Goal: Task Accomplishment & Management: Manage account settings

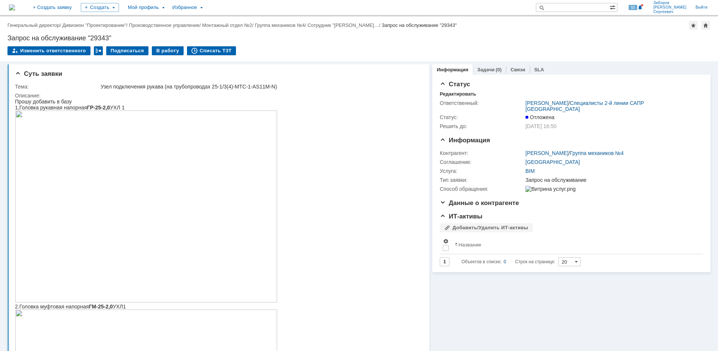
click at [15, 6] on img at bounding box center [12, 7] width 6 height 6
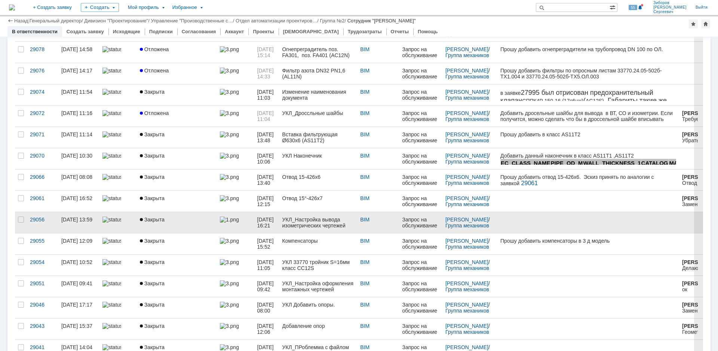
click at [154, 220] on span "Закрыта" at bounding box center [152, 220] width 25 height 6
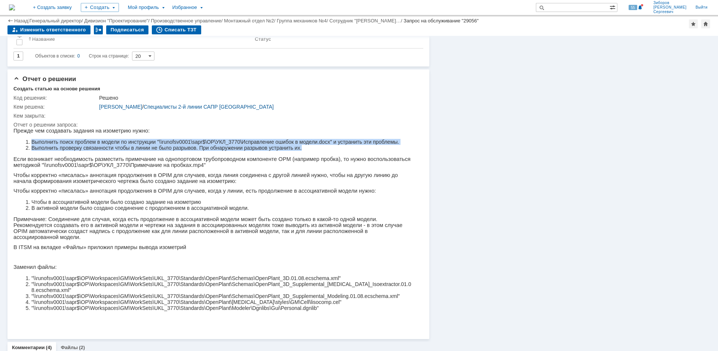
drag, startPoint x: 31, startPoint y: 142, endPoint x: 328, endPoint y: 150, distance: 296.6
click at [328, 150] on ol "Выполнить поиск проблем в модели по инструкции "\\runofsv0001\sapr$\OP\УКЛ_3770…" at bounding box center [214, 145] width 397 height 12
copy ol "Выполнить поиск проблем в модели по инструкции "\\runofsv0001\sapr$\OP\УКЛ_3770…"
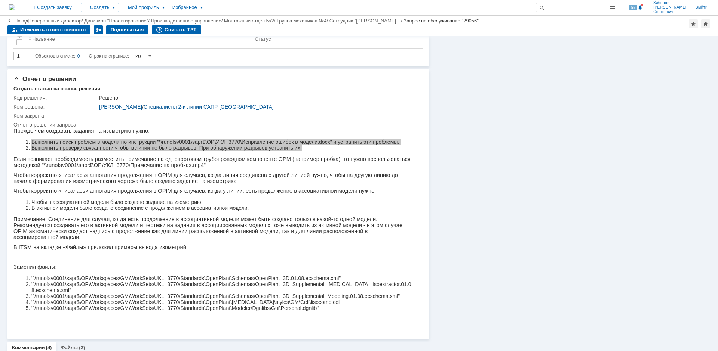
click at [15, 4] on img at bounding box center [12, 7] width 6 height 6
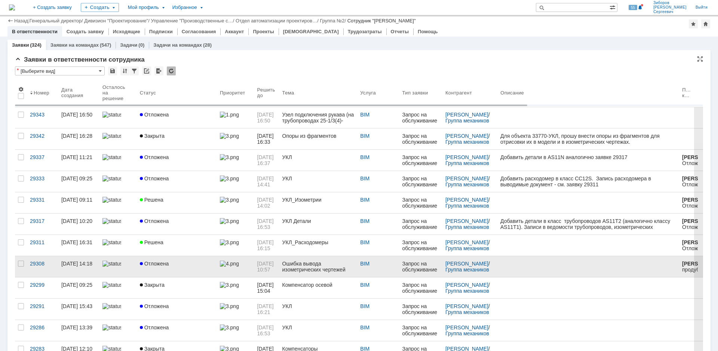
click at [173, 261] on div "Отложена" at bounding box center [177, 264] width 74 height 6
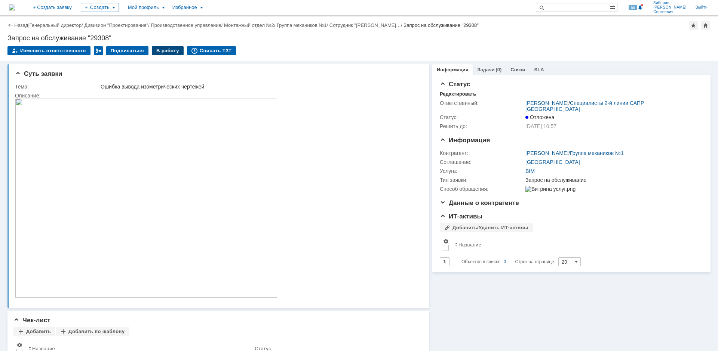
click at [165, 53] on div "В работу" at bounding box center [168, 50] width 32 height 9
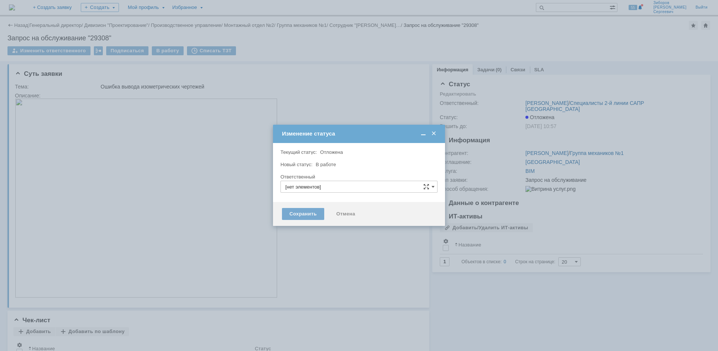
type input "[PERSON_NAME]"
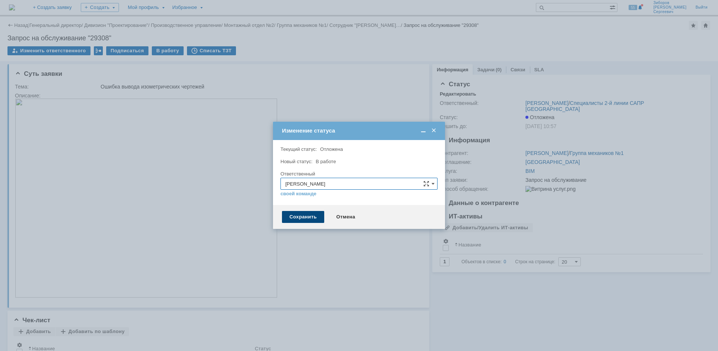
click at [293, 220] on div "Сохранить" at bounding box center [303, 217] width 42 height 12
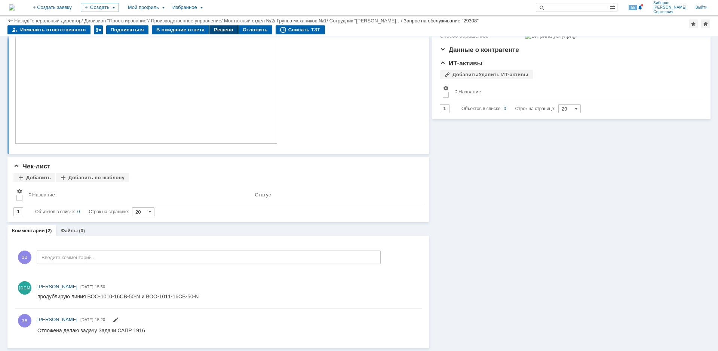
click at [222, 25] on div "Решено" at bounding box center [223, 29] width 28 height 9
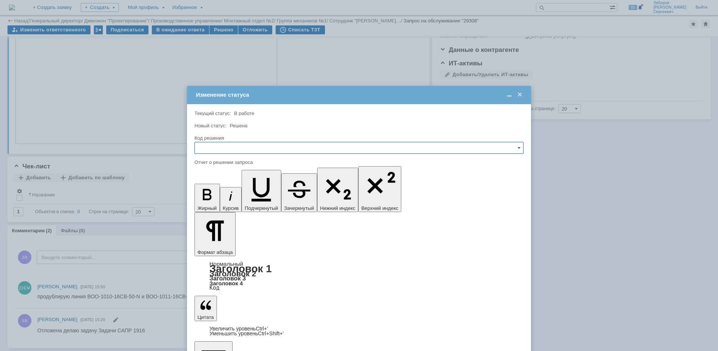
click at [212, 152] on input "text" at bounding box center [358, 148] width 329 height 12
click at [222, 200] on span "Решено" at bounding box center [358, 199] width 319 height 6
type input "Решено"
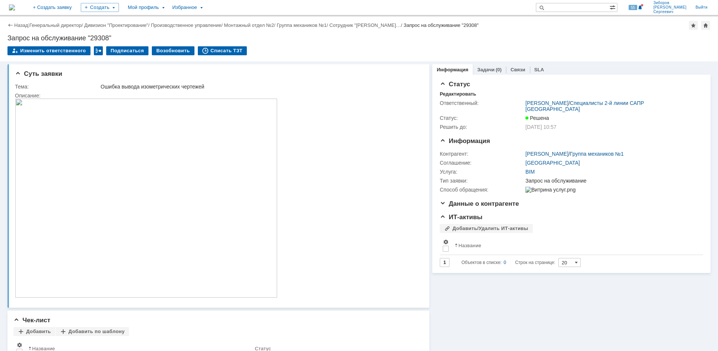
click at [15, 9] on img at bounding box center [12, 7] width 6 height 6
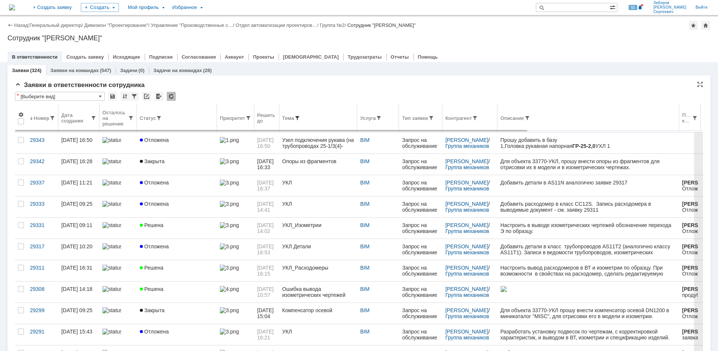
click at [300, 116] on span at bounding box center [297, 118] width 6 height 6
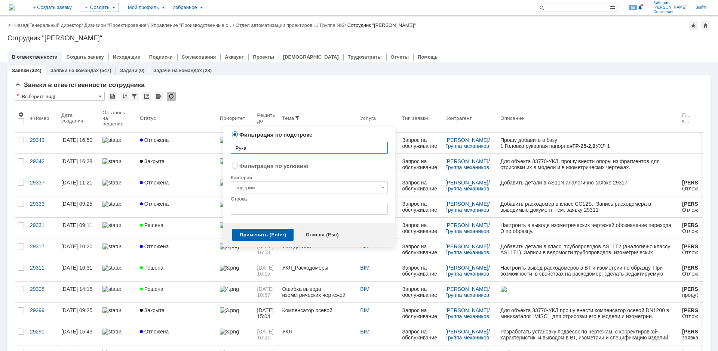
type input "Рукав"
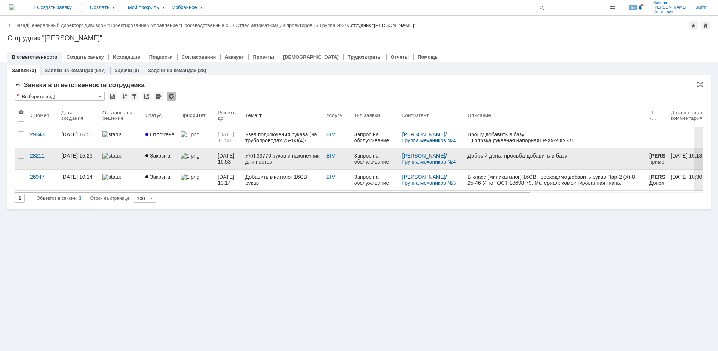
click at [276, 163] on div "УКЛ 33770 рукав и наконечник для постов" at bounding box center [282, 159] width 75 height 12
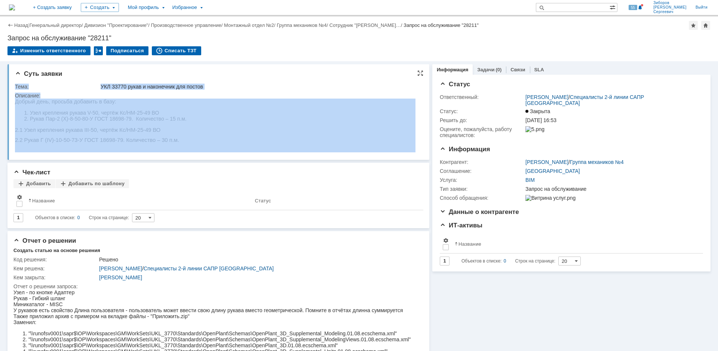
drag, startPoint x: 31, startPoint y: 186, endPoint x: 163, endPoint y: 144, distance: 138.6
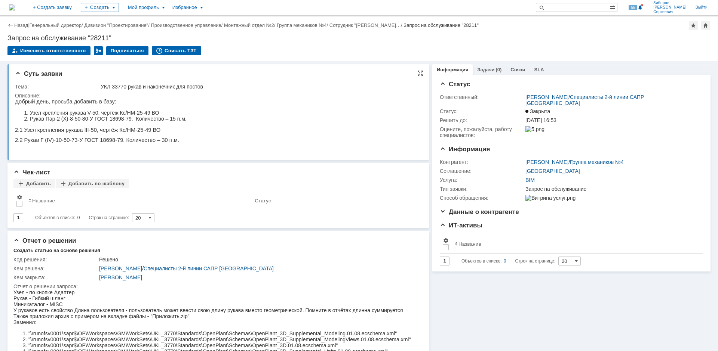
click at [69, 120] on li "Рукав Пар-2 (Х)-8-50-80-У ГОСТ 18698-79. Количество – 15 п.м." at bounding box center [108, 119] width 157 height 6
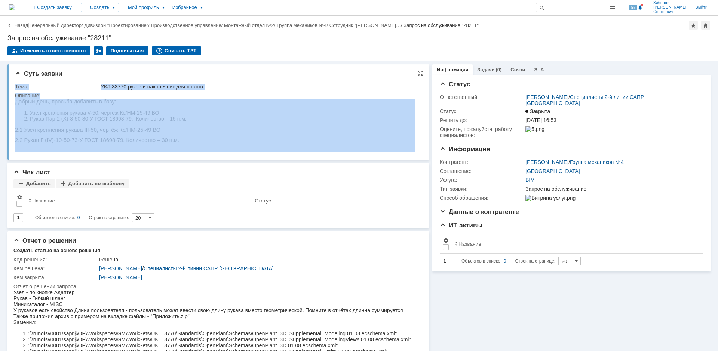
drag, startPoint x: 30, startPoint y: 200, endPoint x: 77, endPoint y: 111, distance: 101.4
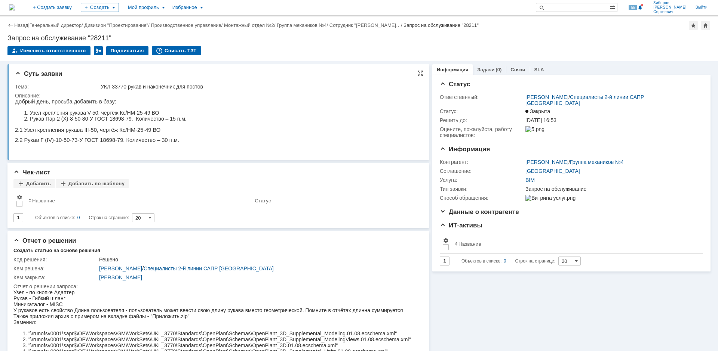
click at [73, 111] on li "Узел крепления рукава V-50, чертёж Кс/НМ-25-49 ВО" at bounding box center [108, 113] width 157 height 6
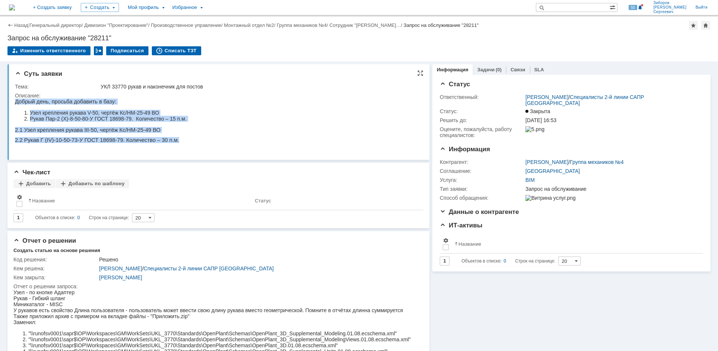
drag, startPoint x: 15, startPoint y: 103, endPoint x: 175, endPoint y: 145, distance: 165.1
click at [175, 145] on body "Добрый день, просьба добавить в базу: Узел крепления рукава V-50, чертёж Кс/НМ-…" at bounding box center [101, 123] width 172 height 48
copy body "Добрый день, просьба добавить в базу: Узел крепления рукава V-50, чертёж Кс/НМ-…"
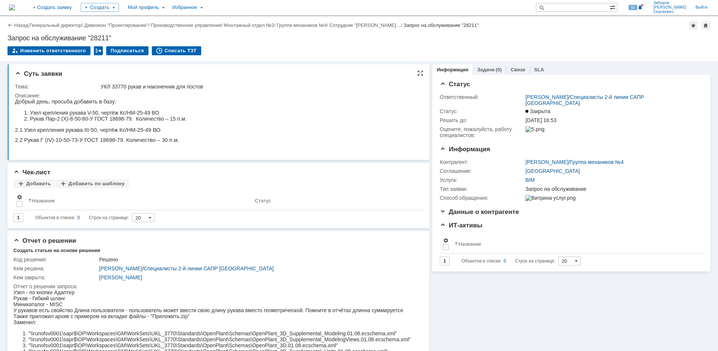
click at [217, 99] on html "Добрый день, просьба добавить в базу: Узел крепления рукава V-50, чертёж Кс/НМ-…" at bounding box center [215, 123] width 400 height 48
click at [15, 9] on img at bounding box center [12, 7] width 6 height 6
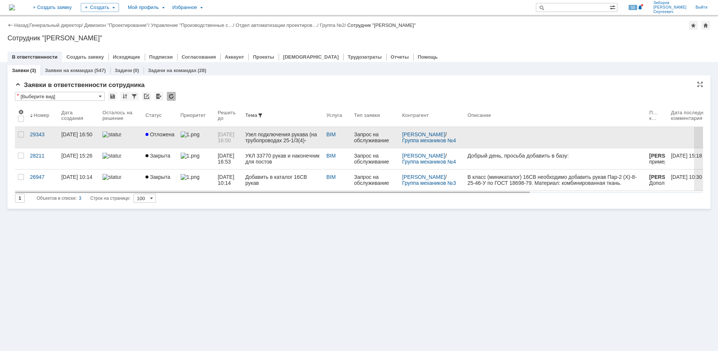
click at [165, 134] on span "Отложена" at bounding box center [159, 135] width 29 height 6
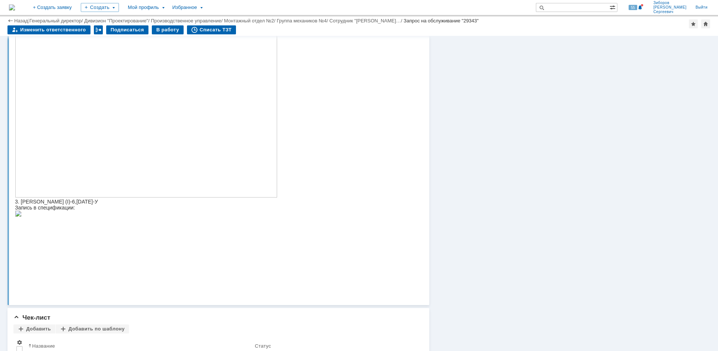
scroll to position [357, 0]
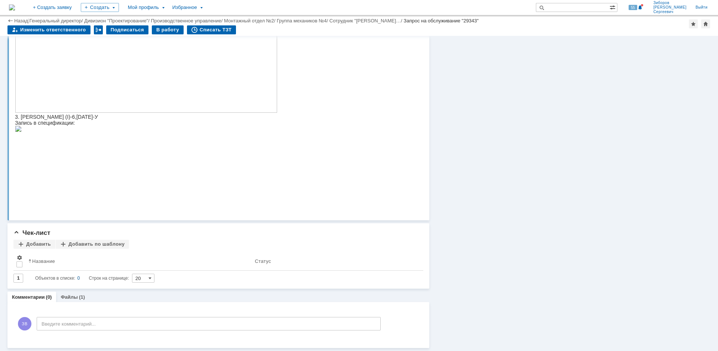
click at [22, 132] on img at bounding box center [18, 129] width 7 height 6
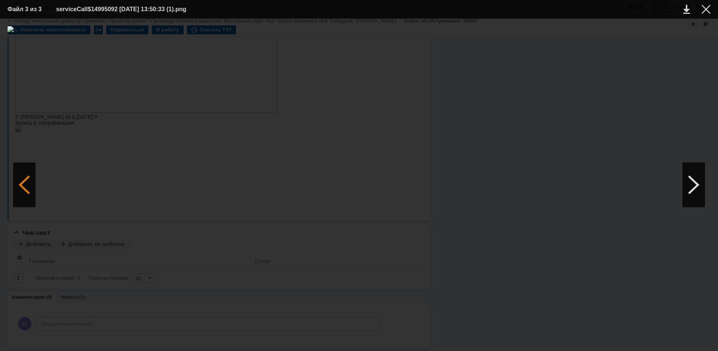
click at [27, 187] on div at bounding box center [24, 185] width 22 height 45
click at [704, 11] on div at bounding box center [705, 9] width 9 height 9
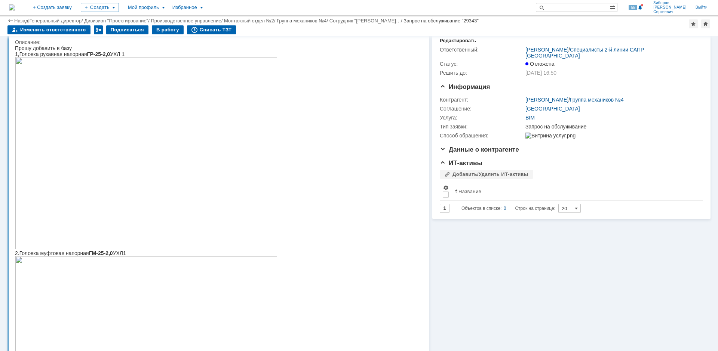
scroll to position [0, 0]
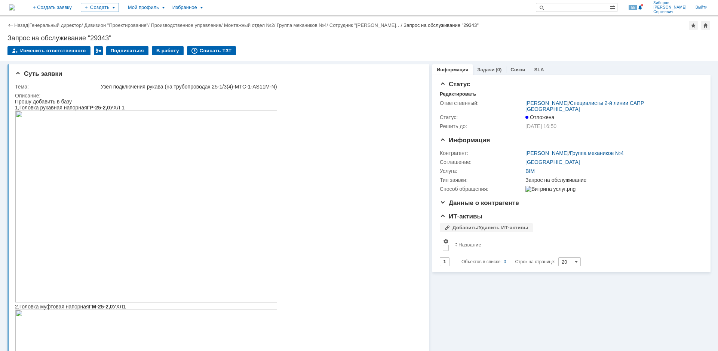
click at [15, 7] on img at bounding box center [12, 7] width 6 height 6
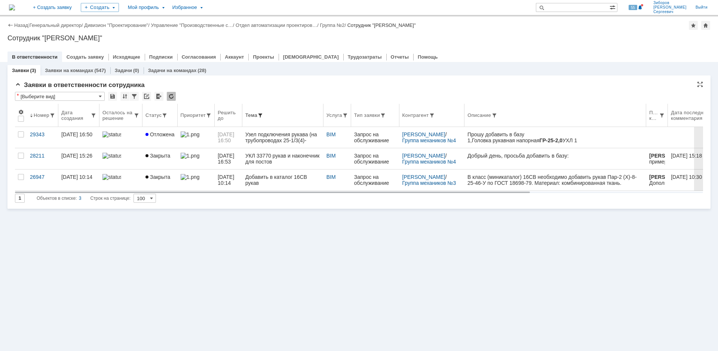
click at [257, 117] on div "Тема" at bounding box center [251, 116] width 12 height 6
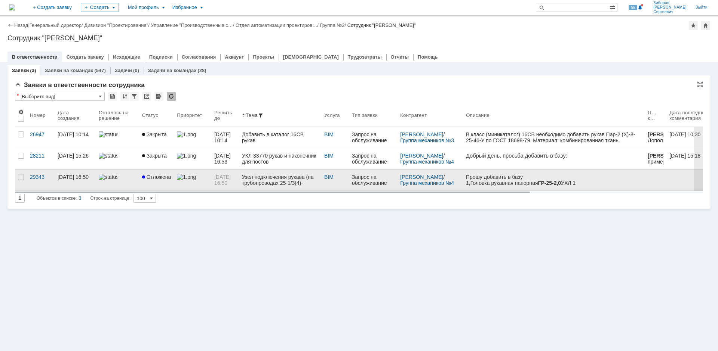
click at [267, 181] on div "Узел подключения рукава (на трубопроводах 25-1/3(4)-МТС-1-AS11M-N)" at bounding box center [280, 180] width 76 height 12
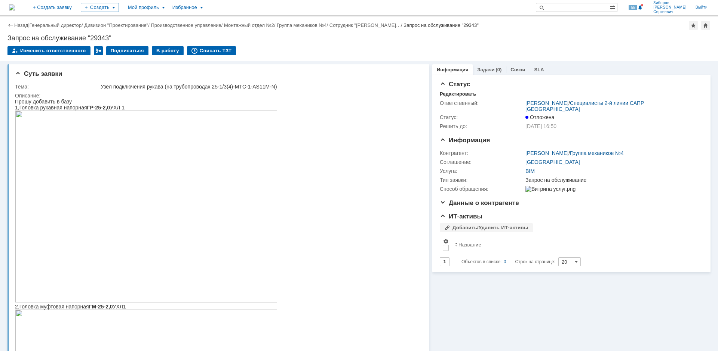
click at [15, 6] on img at bounding box center [12, 7] width 6 height 6
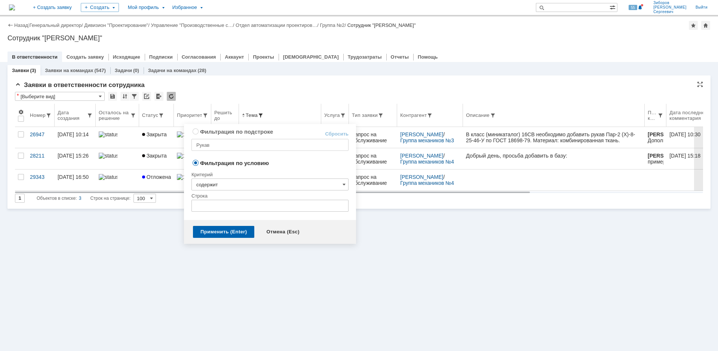
click at [264, 114] on span at bounding box center [261, 116] width 6 height 6
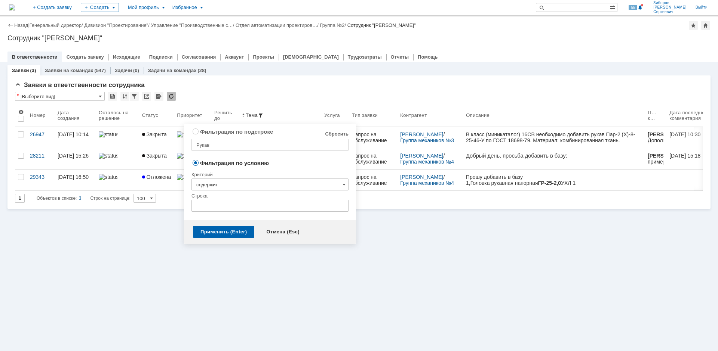
click at [338, 133] on link "Сбросить" at bounding box center [337, 134] width 24 height 6
radio input "true"
click at [231, 233] on div "Применить (Enter)" at bounding box center [223, 232] width 61 height 12
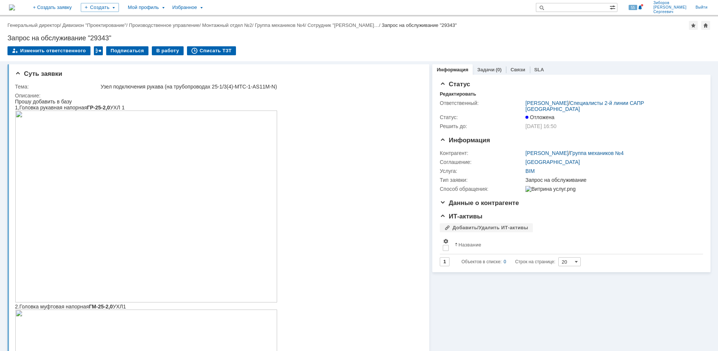
click at [15, 6] on img at bounding box center [12, 7] width 6 height 6
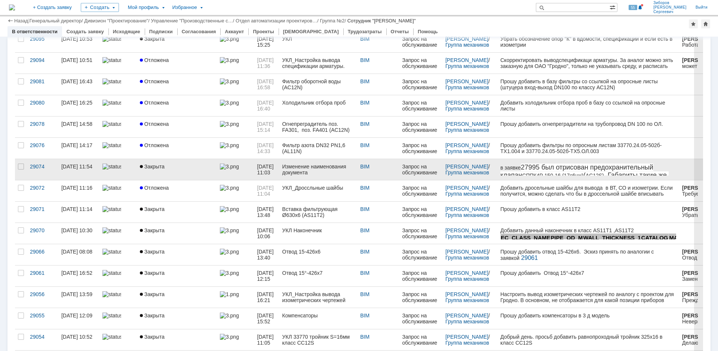
click at [164, 170] on link "Закрыта" at bounding box center [177, 169] width 80 height 21
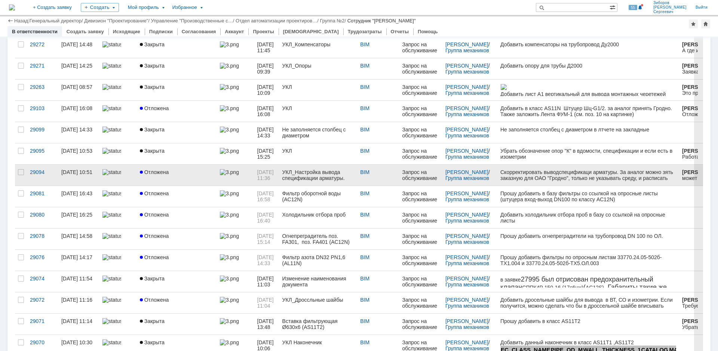
click at [165, 179] on link "Отложена" at bounding box center [177, 175] width 80 height 21
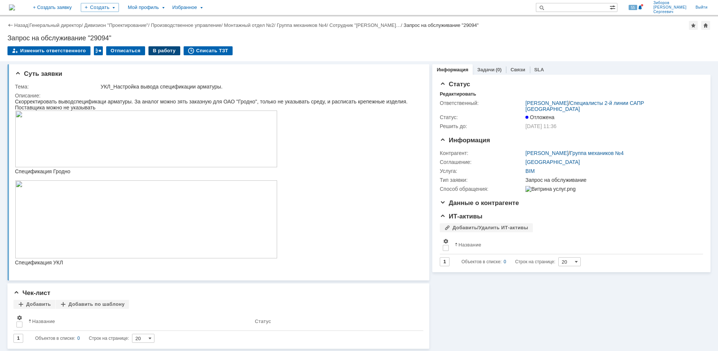
click at [163, 49] on div "В работу" at bounding box center [164, 50] width 32 height 9
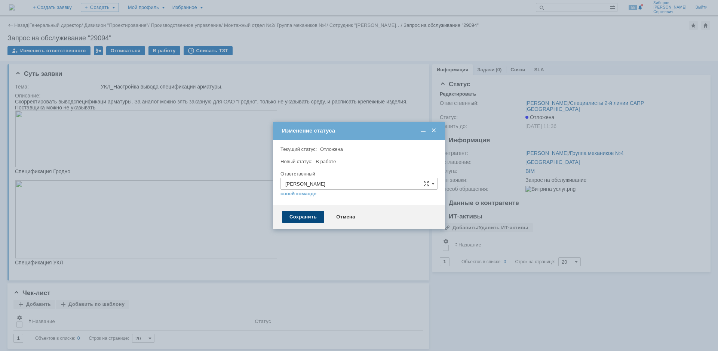
click at [300, 217] on div "Сохранить" at bounding box center [303, 217] width 42 height 12
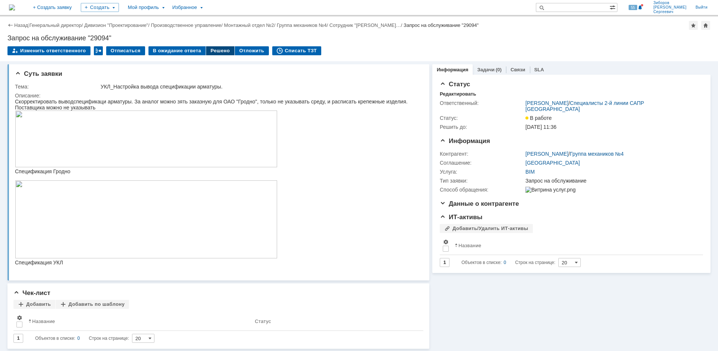
click at [209, 52] on div "Решено" at bounding box center [220, 50] width 28 height 9
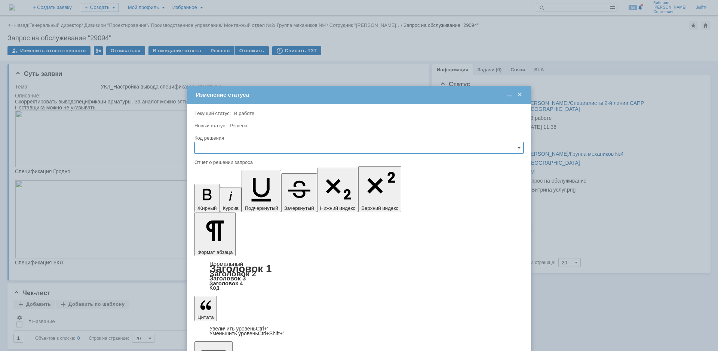
click at [219, 149] on input "text" at bounding box center [358, 148] width 329 height 12
click at [219, 198] on span "Решено" at bounding box center [358, 199] width 319 height 6
type input "Решено"
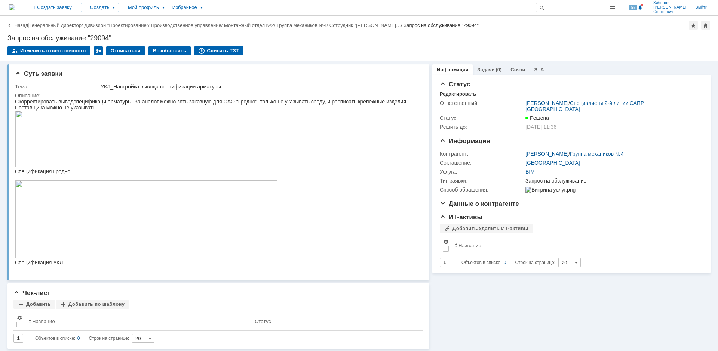
click at [15, 6] on img at bounding box center [12, 7] width 6 height 6
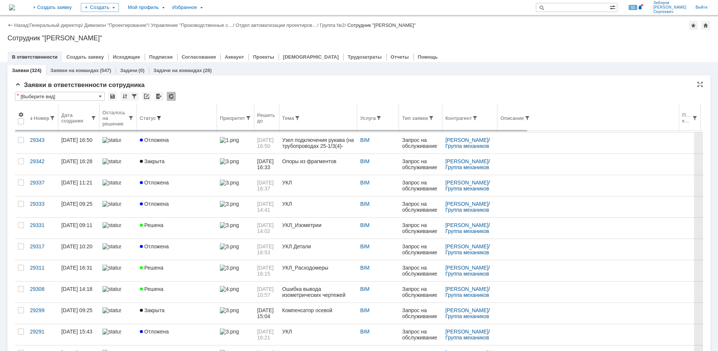
click at [159, 119] on span at bounding box center [159, 118] width 6 height 6
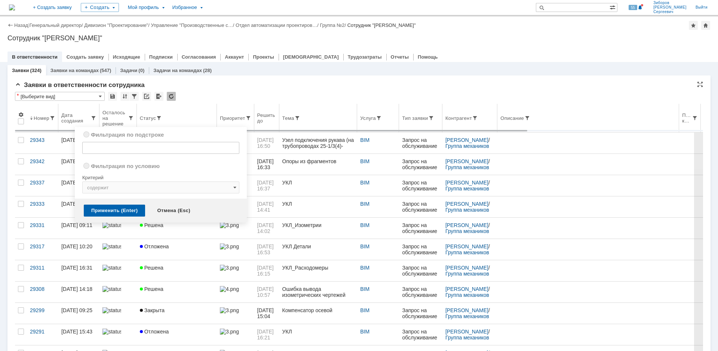
radio input "true"
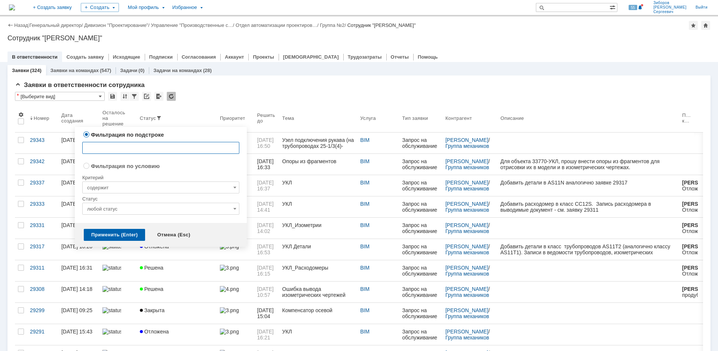
click at [143, 210] on input "любой статус" at bounding box center [160, 209] width 157 height 12
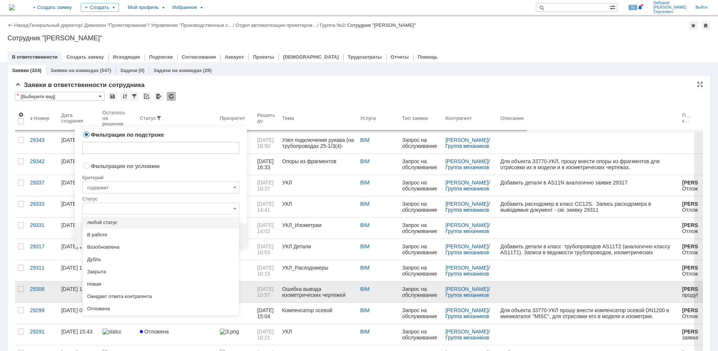
click at [105, 305] on div "Отложена" at bounding box center [161, 309] width 156 height 12
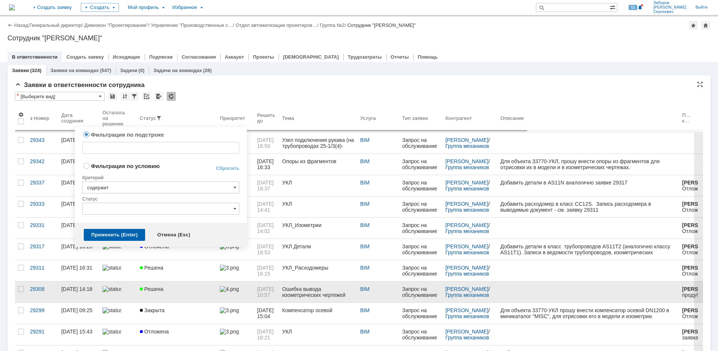
radio input "false"
radio input "true"
type input "Отложена"
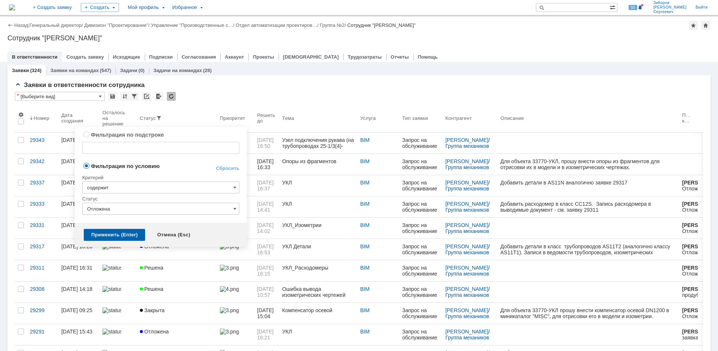
click at [116, 233] on div "Применить (Enter)" at bounding box center [114, 235] width 61 height 12
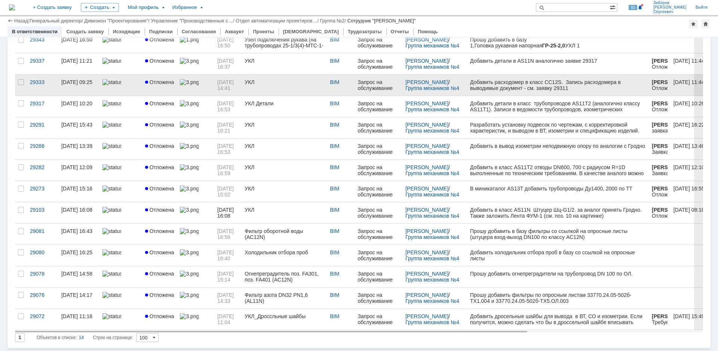
click at [126, 85] on div at bounding box center [120, 82] width 37 height 6
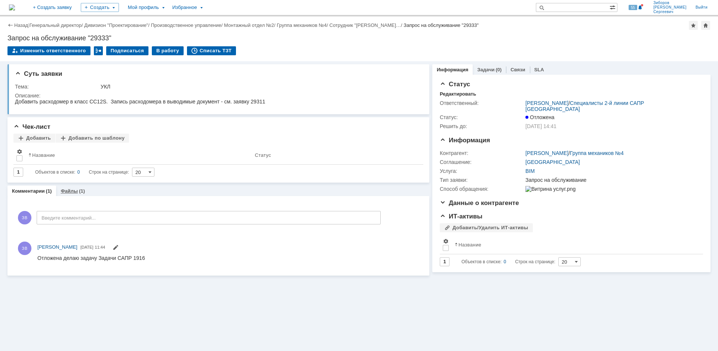
click at [78, 194] on div "Файлы (1)" at bounding box center [72, 191] width 33 height 11
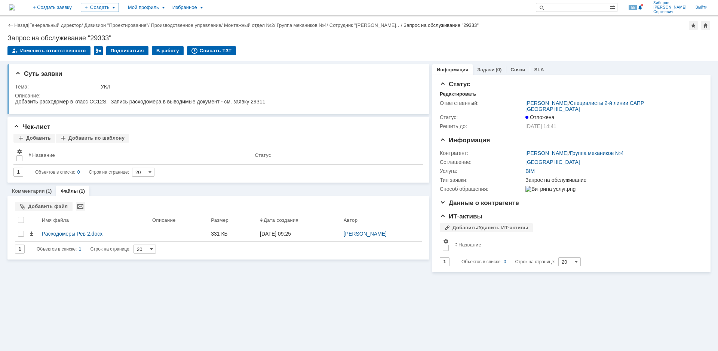
click at [15, 8] on img at bounding box center [12, 7] width 6 height 6
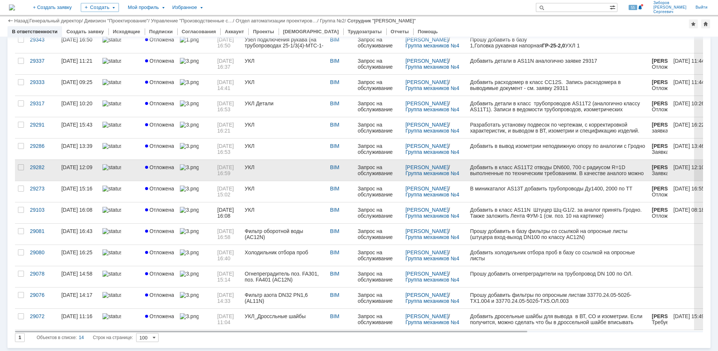
click at [183, 163] on link at bounding box center [195, 170] width 37 height 21
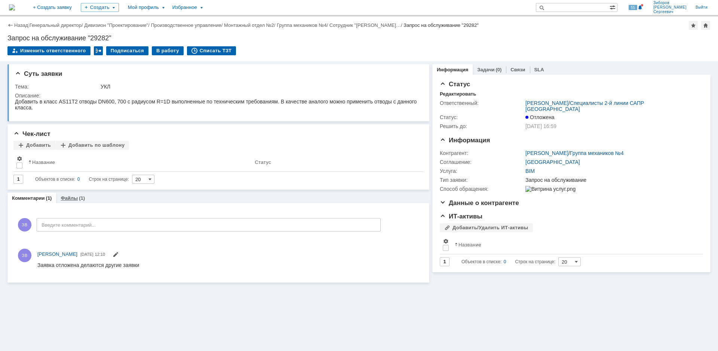
click at [71, 202] on div "Файлы (1)" at bounding box center [72, 198] width 33 height 11
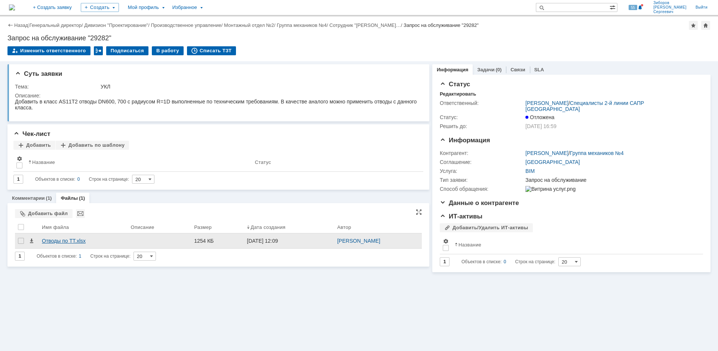
click at [60, 241] on div "Отводы по ТТ.xlsx" at bounding box center [83, 241] width 83 height 6
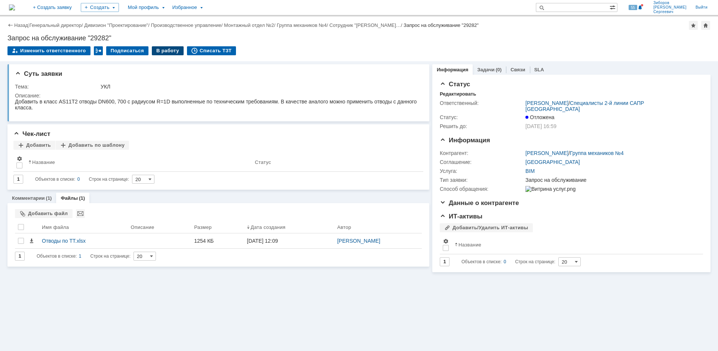
click at [162, 50] on div "В работу" at bounding box center [168, 50] width 32 height 9
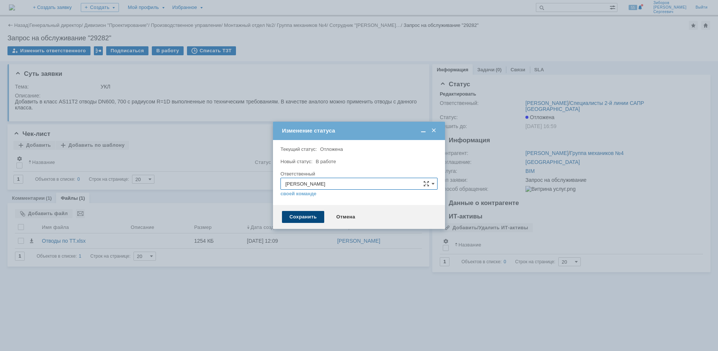
click at [297, 219] on div "Сохранить" at bounding box center [303, 217] width 42 height 12
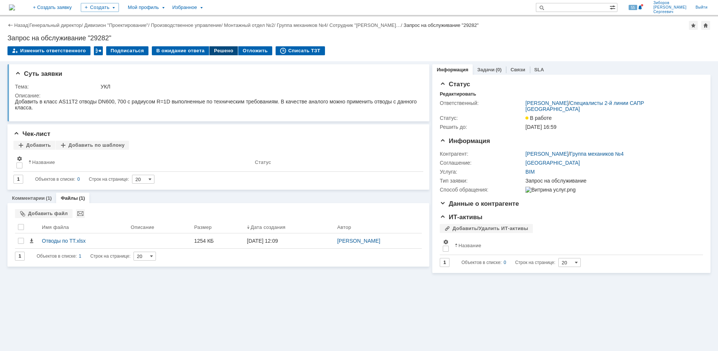
click at [220, 53] on div "Решено" at bounding box center [223, 50] width 28 height 9
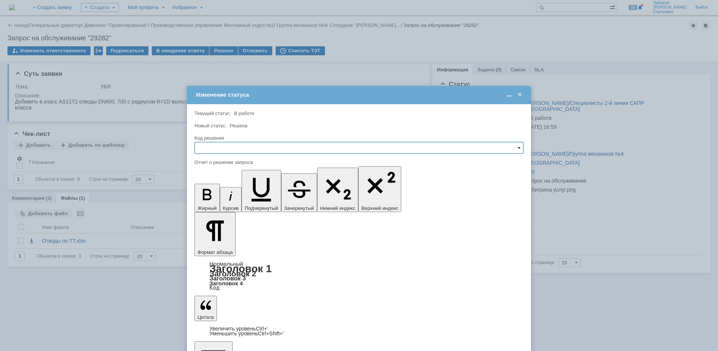
click at [520, 147] on span at bounding box center [519, 148] width 3 height 6
click at [227, 187] on span "Отклонено" at bounding box center [358, 187] width 319 height 6
type input "Отклонено"
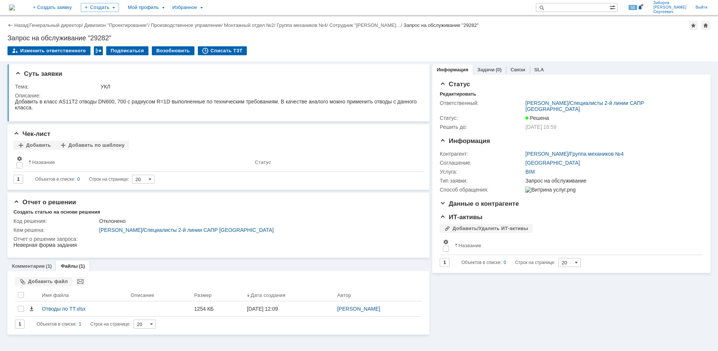
click at [15, 10] on img at bounding box center [12, 7] width 6 height 6
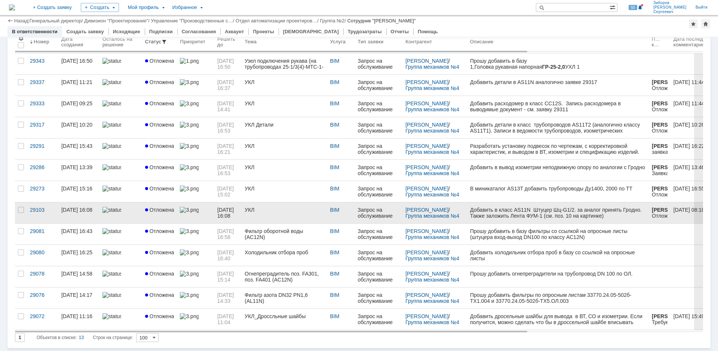
click at [160, 209] on span "Отложена" at bounding box center [159, 210] width 29 height 6
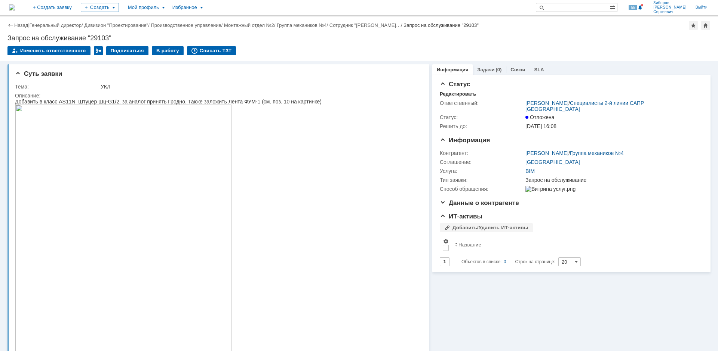
click at [15, 7] on img at bounding box center [12, 7] width 6 height 6
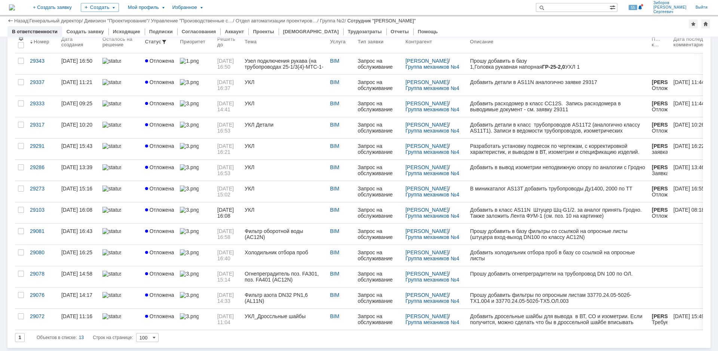
click at [492, 191] on div "В миникаталог AS13T добавить трубопроводы Ду1400, 2000 по ТТ" at bounding box center [551, 189] width 162 height 6
click at [175, 188] on link "Отложена" at bounding box center [159, 191] width 35 height 21
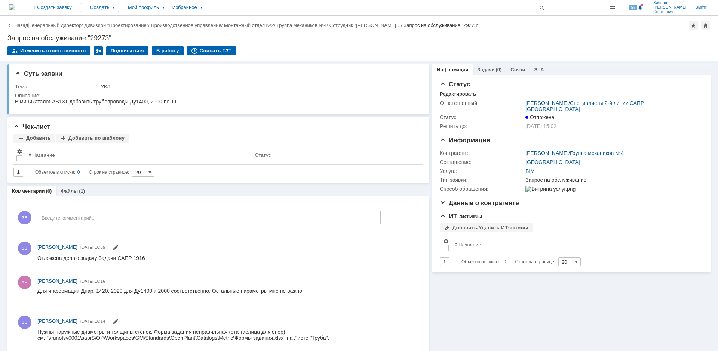
click at [80, 191] on div "(1)" at bounding box center [82, 191] width 6 height 6
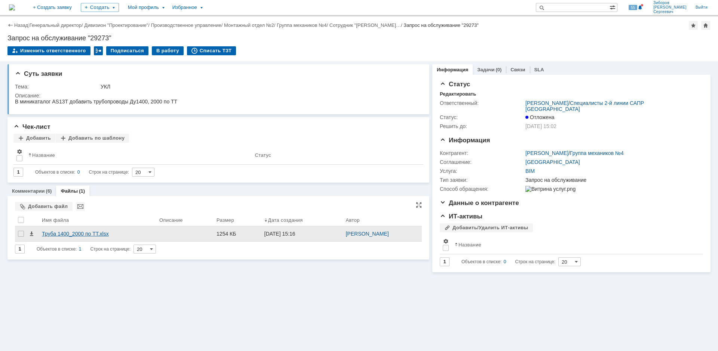
click at [75, 231] on div "Труба 1400_2000 по ТТ.xlsx" at bounding box center [97, 234] width 117 height 15
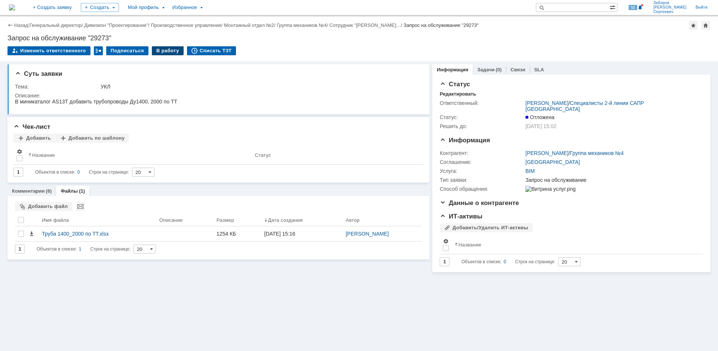
click at [167, 51] on div "В работу" at bounding box center [168, 50] width 32 height 9
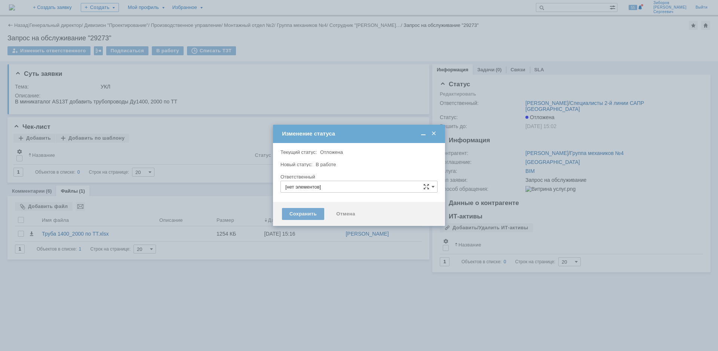
type input "[PERSON_NAME]"
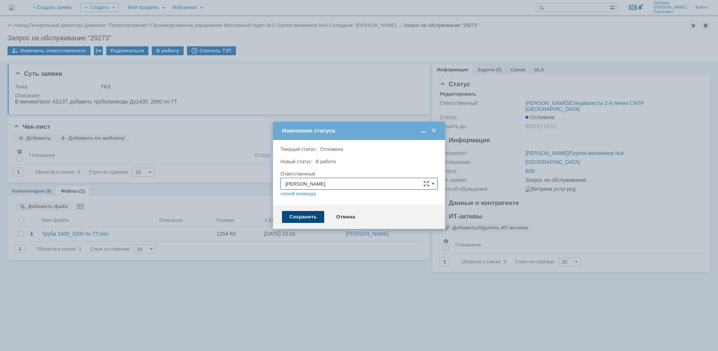
click at [298, 219] on div "Сохранить" at bounding box center [303, 217] width 42 height 12
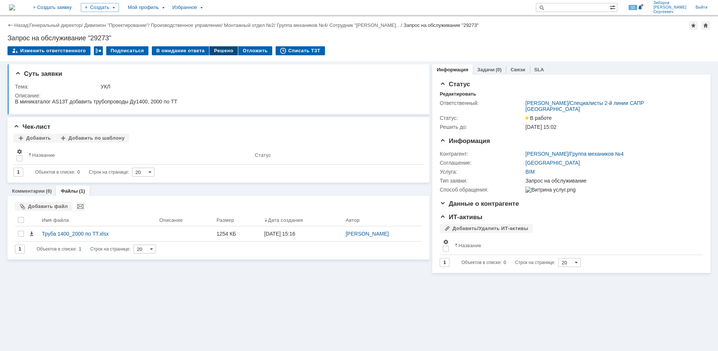
click at [219, 47] on div "Решено" at bounding box center [223, 50] width 28 height 9
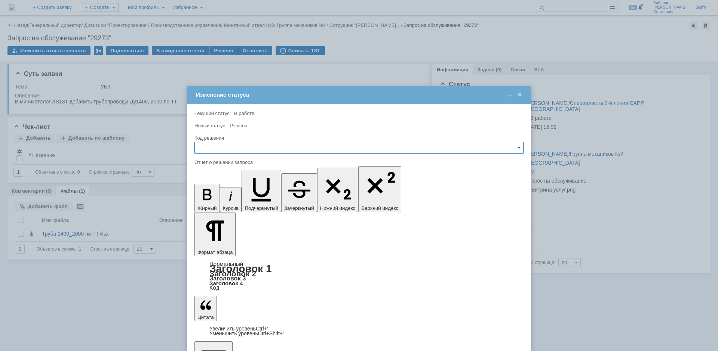
click at [227, 149] on input "text" at bounding box center [358, 148] width 329 height 12
click at [214, 185] on span "Отклонено" at bounding box center [358, 187] width 319 height 6
type input "Отклонено"
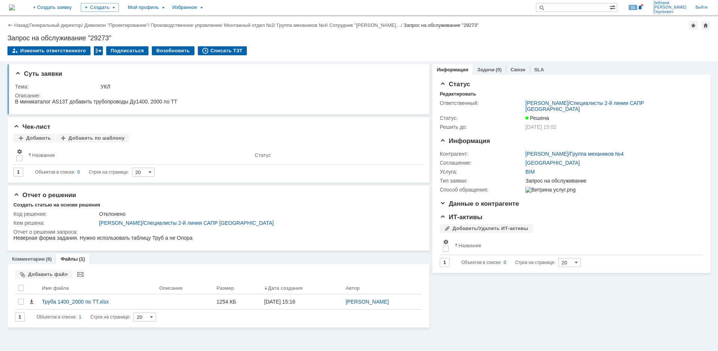
click at [15, 4] on img at bounding box center [12, 7] width 6 height 6
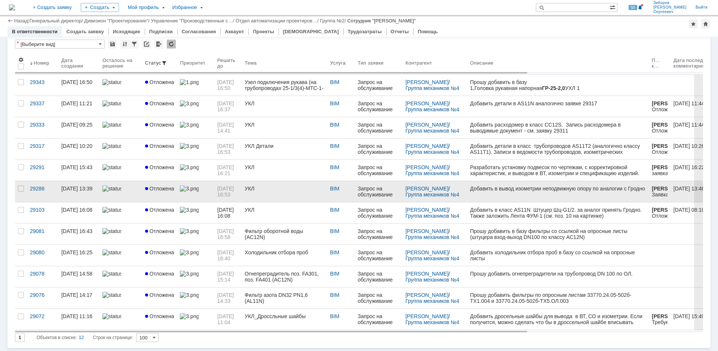
click at [222, 194] on span "[DATE] 16:53" at bounding box center [226, 192] width 18 height 12
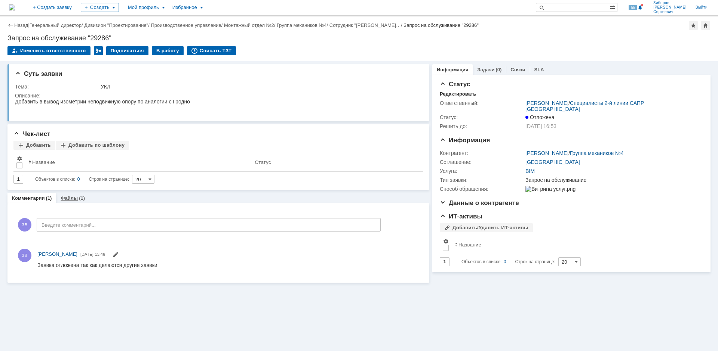
click at [64, 199] on link "Файлы" at bounding box center [69, 199] width 17 height 6
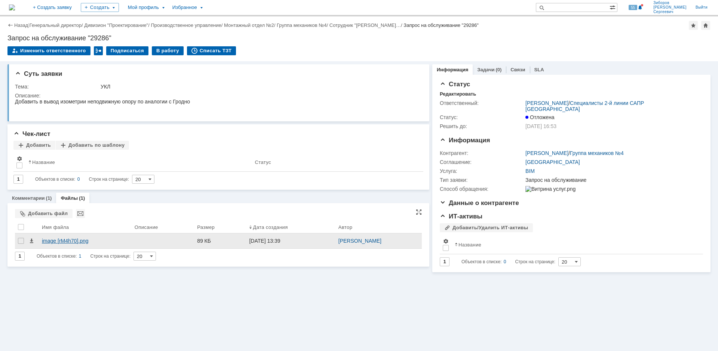
click at [65, 242] on div "image [rM4h70].png" at bounding box center [85, 241] width 87 height 6
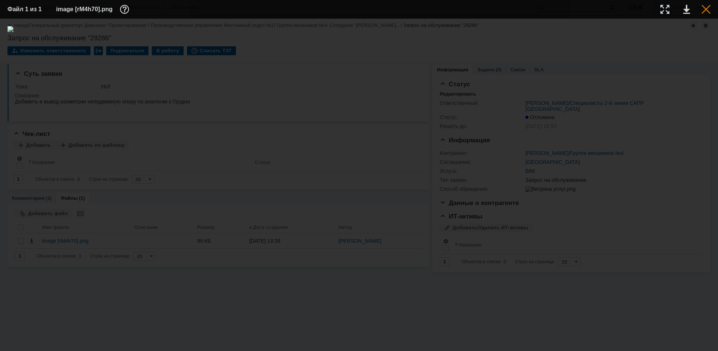
click at [706, 7] on div at bounding box center [705, 9] width 9 height 9
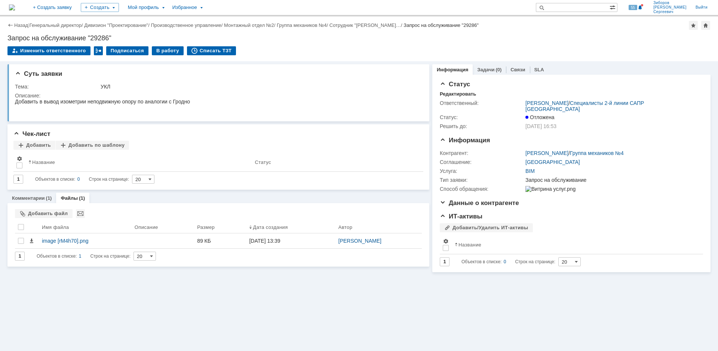
click at [15, 8] on img at bounding box center [12, 7] width 6 height 6
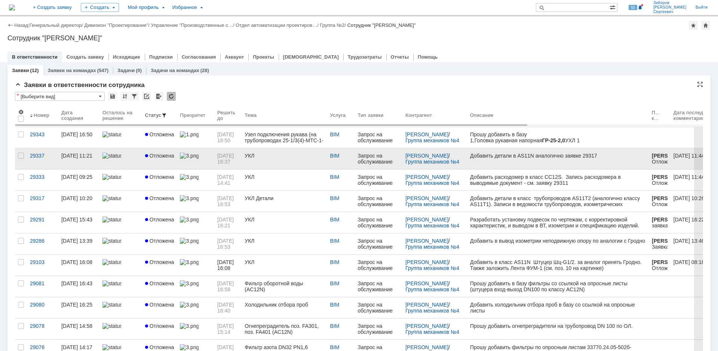
click at [223, 159] on span "[DATE] 16:37" at bounding box center [226, 159] width 18 height 12
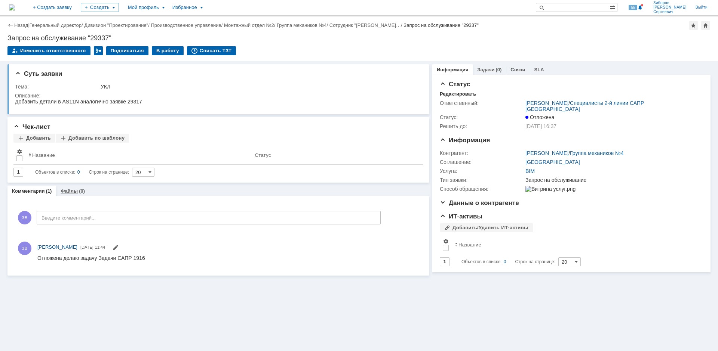
click at [73, 192] on link "Файлы" at bounding box center [69, 191] width 17 height 6
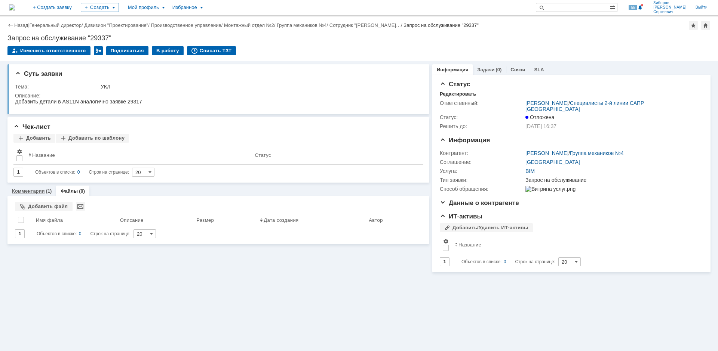
click at [31, 194] on link "Комментарии" at bounding box center [28, 191] width 33 height 6
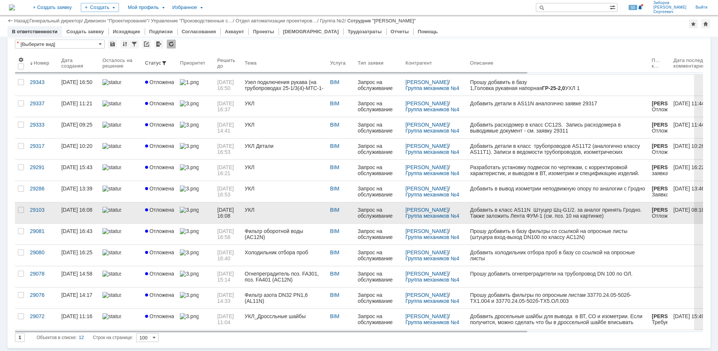
click at [368, 214] on div "Запрос на обслуживание" at bounding box center [378, 213] width 42 height 12
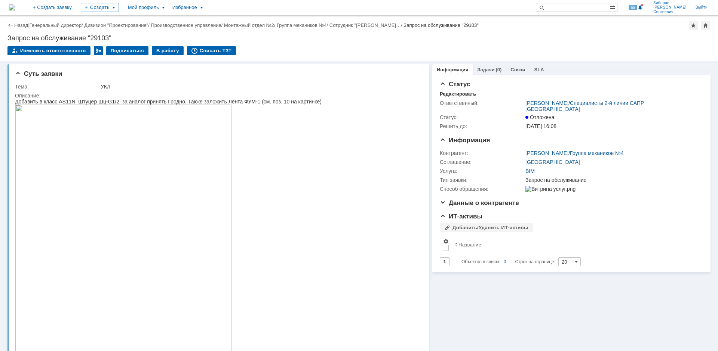
click at [15, 6] on img at bounding box center [12, 7] width 6 height 6
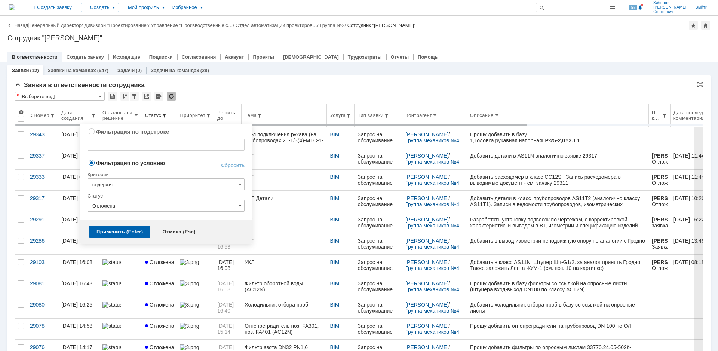
click at [162, 113] on span at bounding box center [164, 116] width 6 height 6
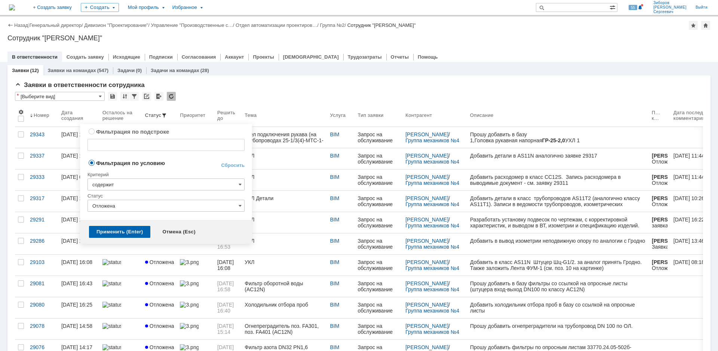
click at [239, 181] on input "содержит" at bounding box center [165, 185] width 157 height 12
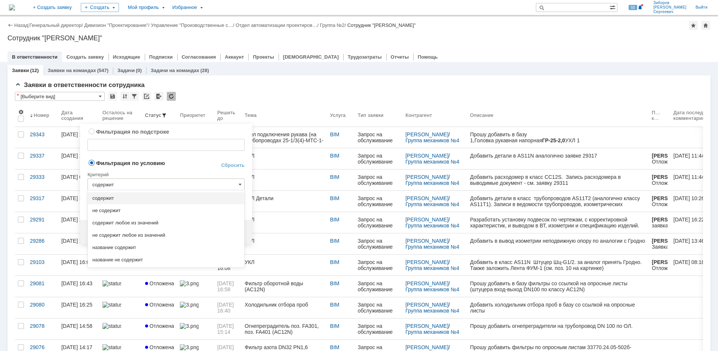
click at [239, 181] on input "содержит" at bounding box center [165, 185] width 157 height 12
click at [181, 167] on td "Фильтрация по условию" at bounding box center [147, 164] width 121 height 10
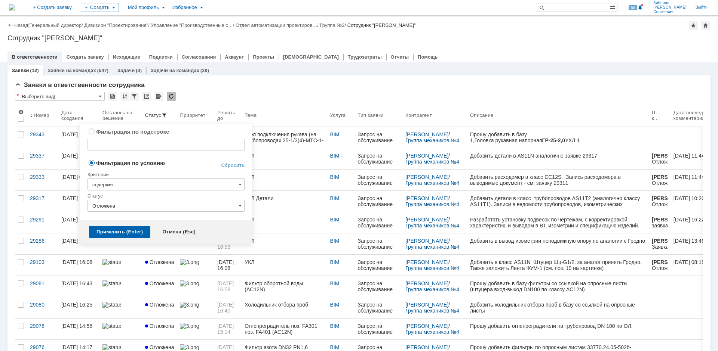
type input "содержит"
click at [237, 208] on input "Отложена" at bounding box center [165, 206] width 157 height 12
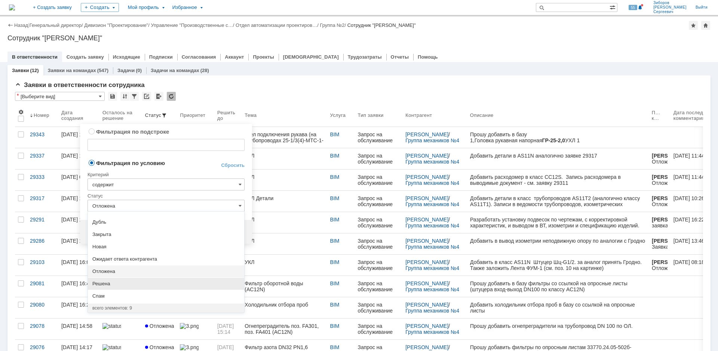
click at [108, 282] on span "Решена" at bounding box center [165, 284] width 147 height 6
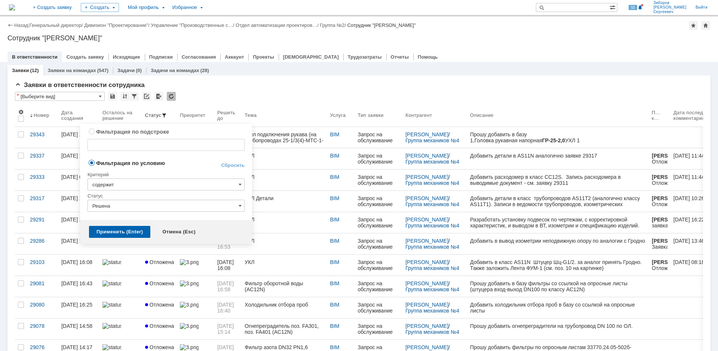
type input "Решена"
click at [122, 234] on div "Применить (Enter)" at bounding box center [119, 232] width 61 height 12
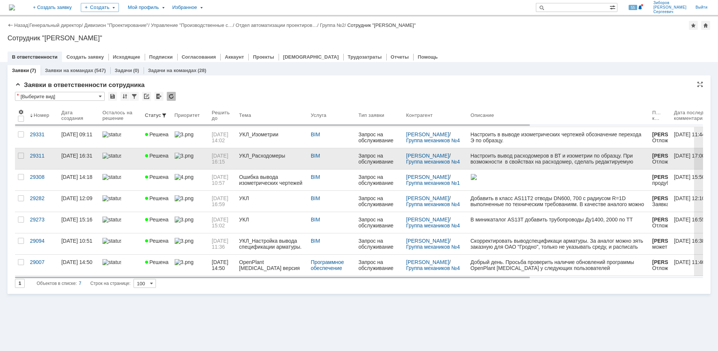
click at [258, 157] on div "УКЛ_Расходомеры" at bounding box center [272, 156] width 66 height 6
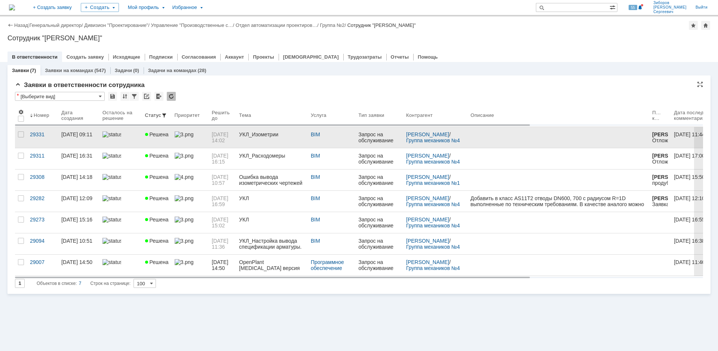
click at [262, 135] on div "УКЛ_Изометрии" at bounding box center [272, 135] width 66 height 6
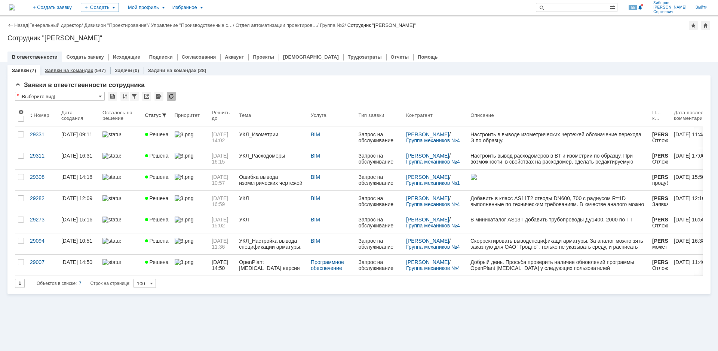
click at [70, 71] on link "Заявки на командах" at bounding box center [69, 71] width 48 height 6
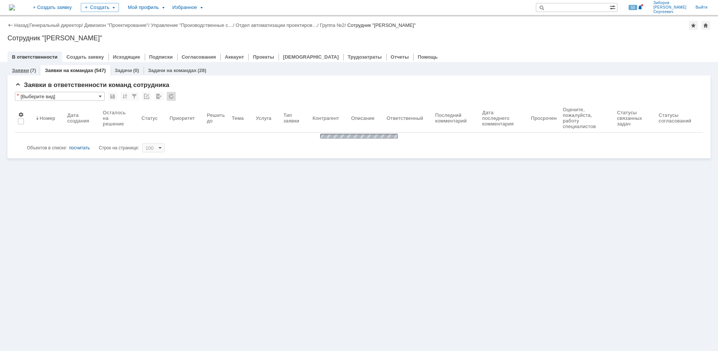
click at [30, 69] on div "(7)" at bounding box center [33, 71] width 6 height 6
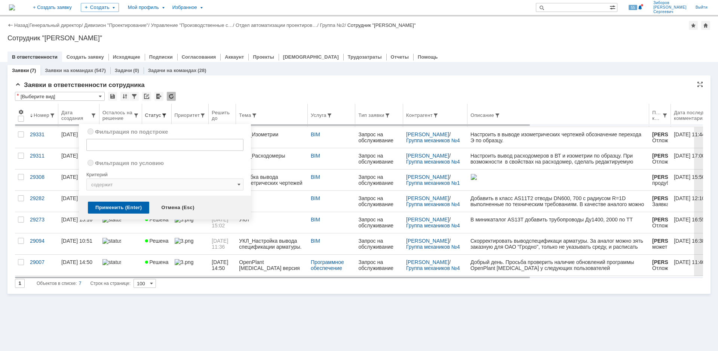
click at [162, 114] on span at bounding box center [164, 116] width 6 height 6
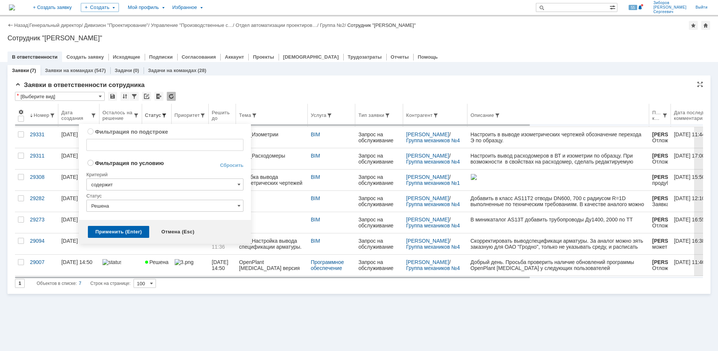
radio input "true"
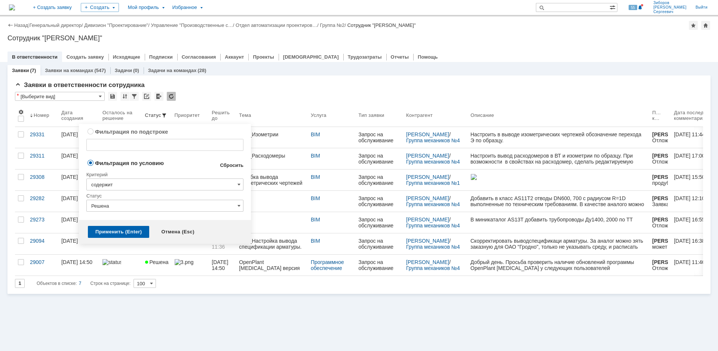
click at [237, 166] on link "Сбросить" at bounding box center [232, 166] width 24 height 6
type input "содержит"
click at [116, 232] on div "Применить (Enter)" at bounding box center [118, 232] width 61 height 12
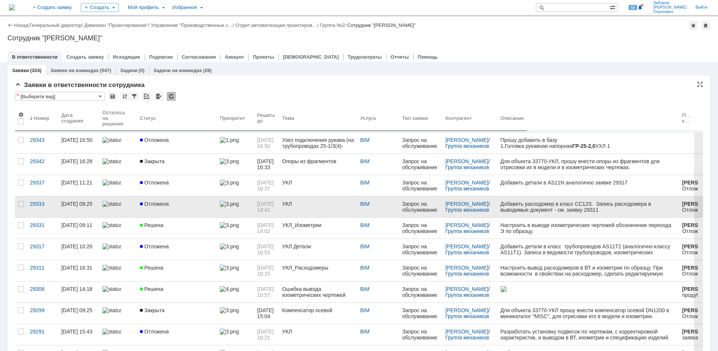
click at [275, 204] on span "[DATE] 14:41" at bounding box center [266, 207] width 18 height 12
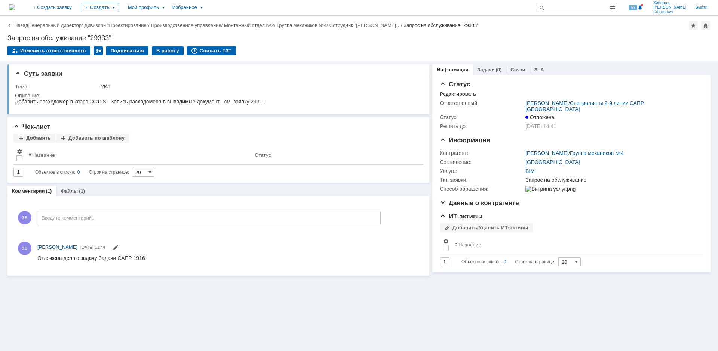
click at [70, 192] on link "Файлы" at bounding box center [69, 191] width 17 height 6
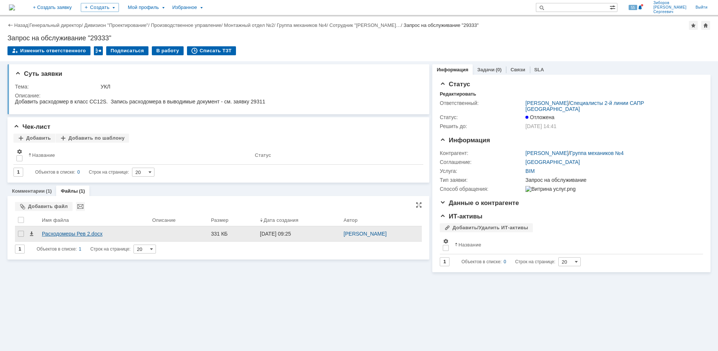
click at [70, 235] on div "Расходомеры Рев 2.docx" at bounding box center [94, 234] width 104 height 6
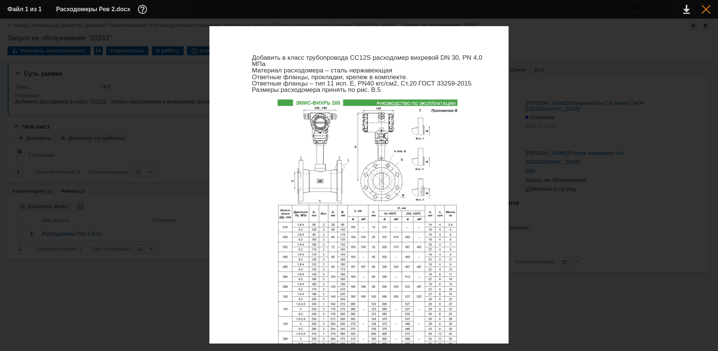
click at [701, 10] on div at bounding box center [705, 9] width 9 height 9
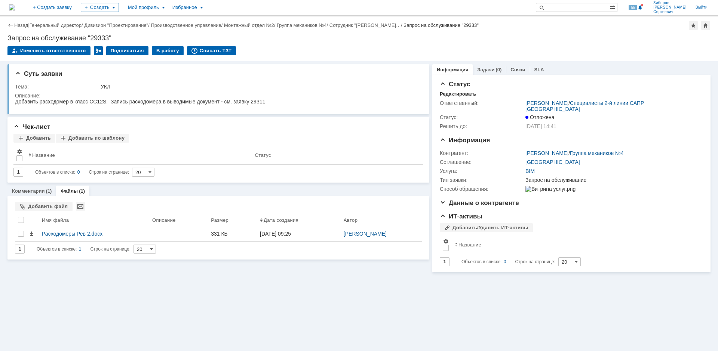
click at [15, 7] on img at bounding box center [12, 7] width 6 height 6
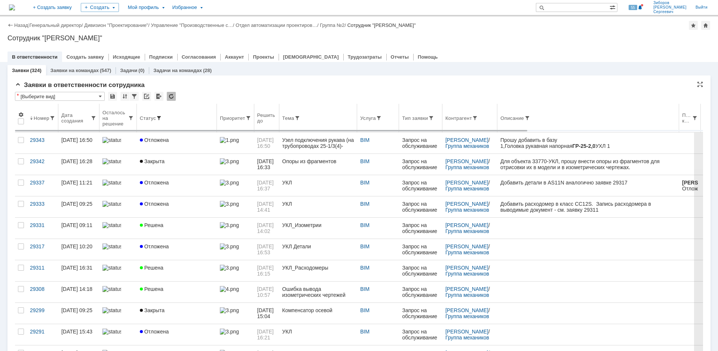
click at [157, 116] on span at bounding box center [159, 118] width 6 height 6
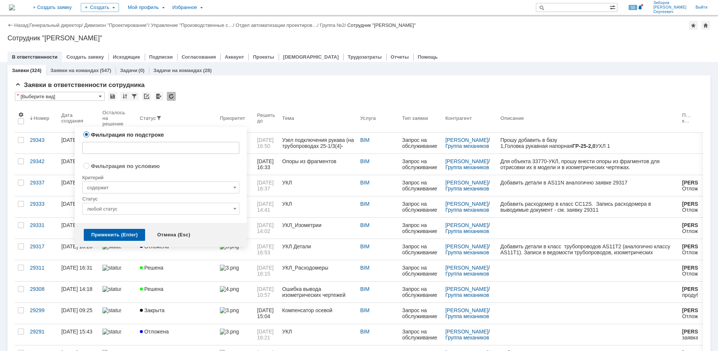
click at [119, 208] on input "любой статус" at bounding box center [160, 209] width 157 height 12
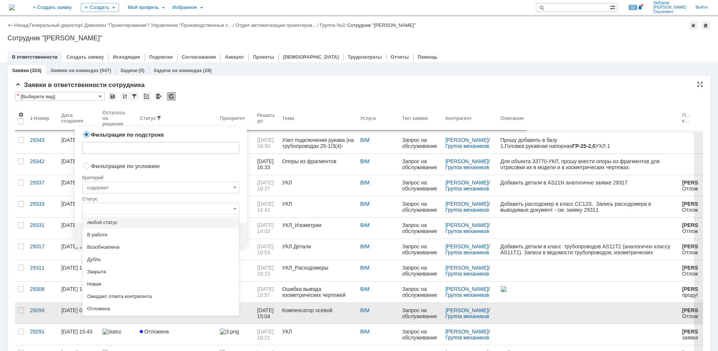
click at [99, 306] on span "Отложена" at bounding box center [160, 309] width 147 height 6
radio input "false"
radio input "true"
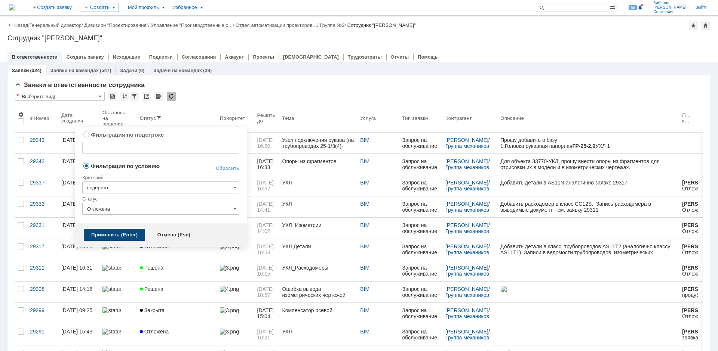
type input "Отложена"
click at [120, 233] on div "Применить (Enter)" at bounding box center [114, 235] width 61 height 12
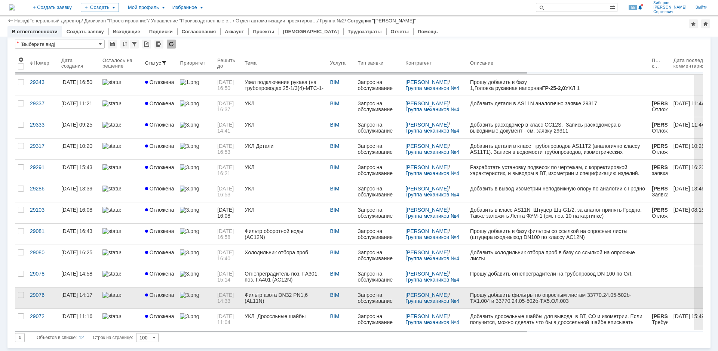
click at [280, 297] on div "Фильтр азота DN32 PN1,6 (AL11N)" at bounding box center [284, 298] width 79 height 12
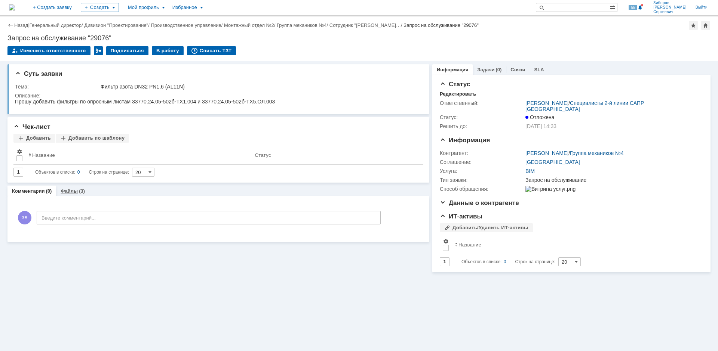
click at [63, 191] on link "Файлы" at bounding box center [69, 191] width 17 height 6
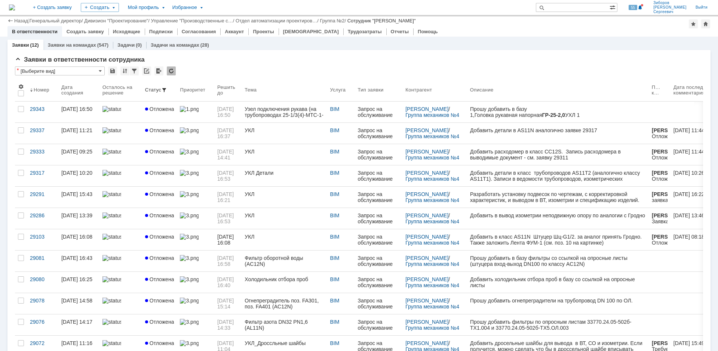
scroll to position [27, 0]
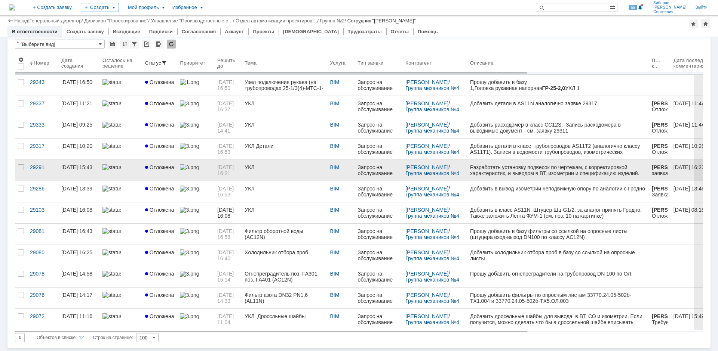
click at [242, 166] on link "[DATE] 16:21" at bounding box center [227, 170] width 27 height 21
